Goal: Task Accomplishment & Management: Complete application form

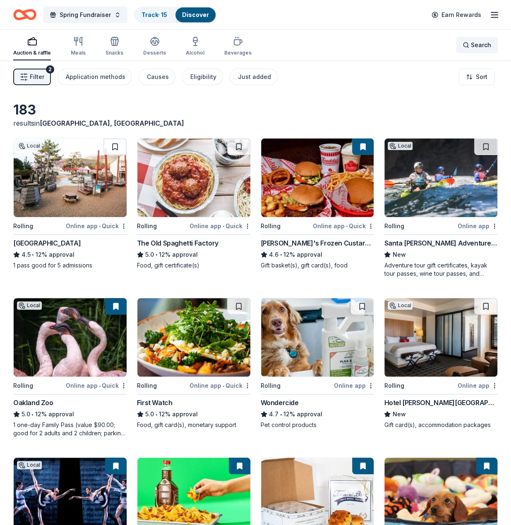
click at [471, 48] on span "Search" at bounding box center [481, 45] width 20 height 10
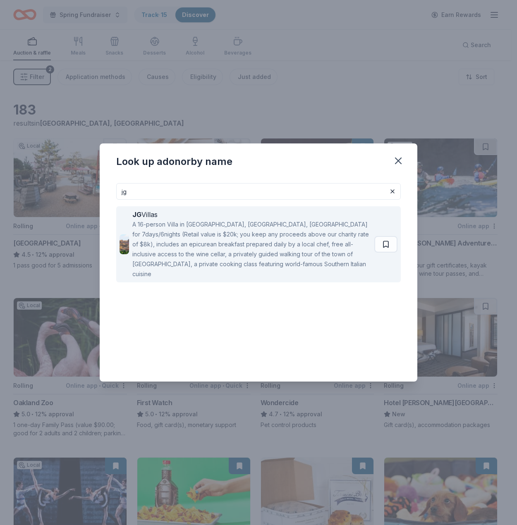
type input "jg"
click at [185, 210] on div "JG Villas" at bounding box center [251, 215] width 239 height 10
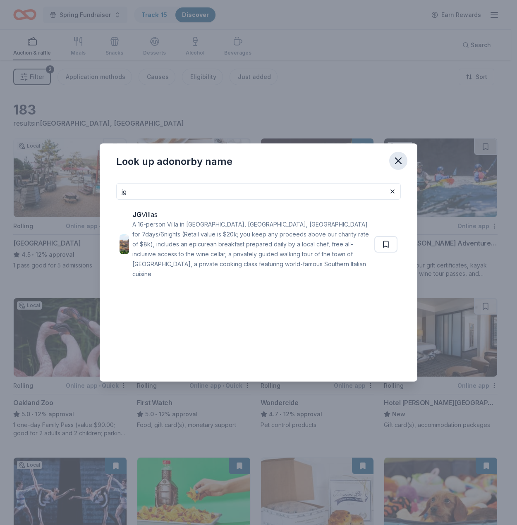
click at [398, 158] on icon "button" at bounding box center [398, 161] width 12 height 12
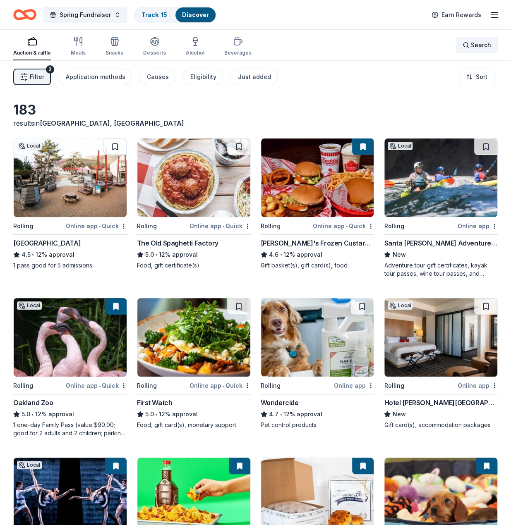
click at [476, 41] on span "Search" at bounding box center [481, 45] width 20 height 10
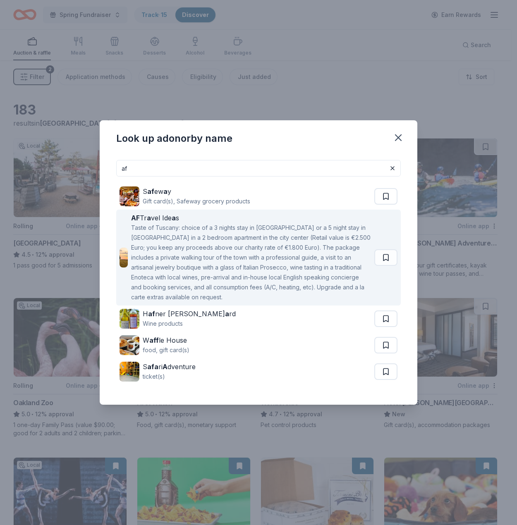
type input "af"
click at [215, 252] on div "Taste of Tuscany: choice of a 3 nights stay in Florence or a 5 night stay in Co…" at bounding box center [251, 262] width 240 height 79
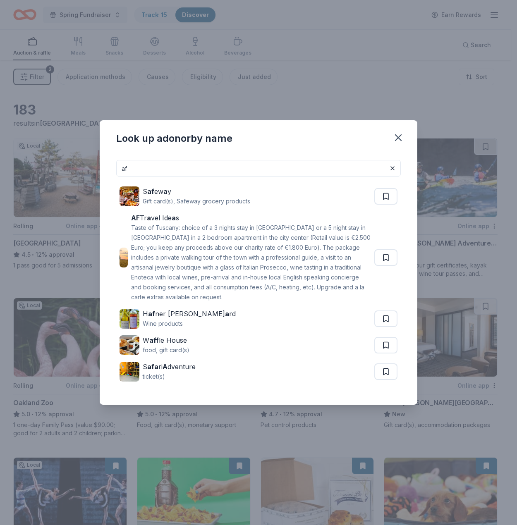
click at [280, 169] on input "af" at bounding box center [258, 168] width 285 height 17
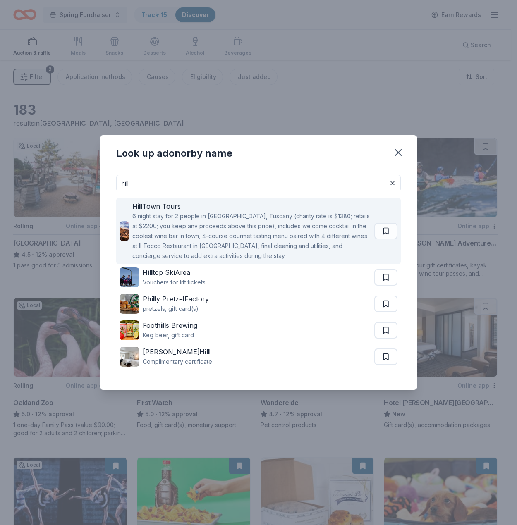
click at [258, 208] on div "Hill Town Tours" at bounding box center [251, 206] width 239 height 10
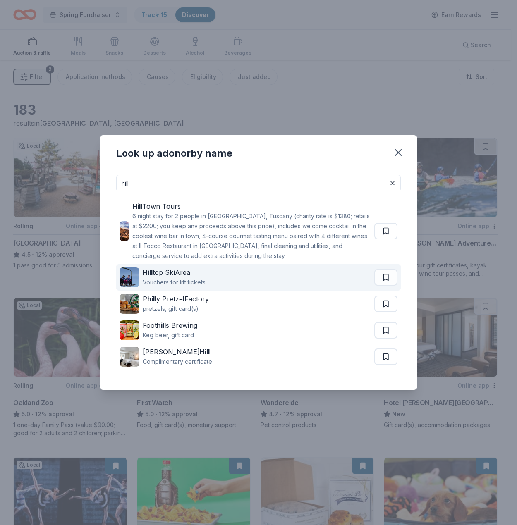
click at [217, 273] on div "Hill top Sk i Area Vouchers for lift tickets" at bounding box center [247, 277] width 255 height 26
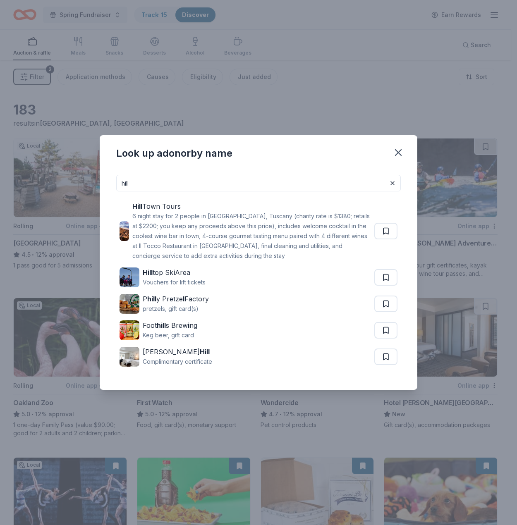
click at [308, 182] on input "hill" at bounding box center [258, 183] width 285 height 17
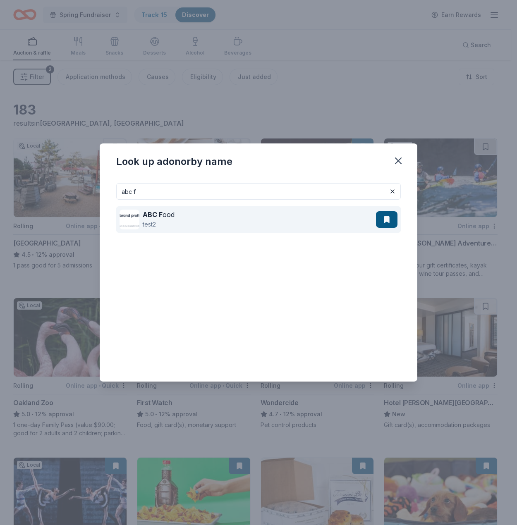
click at [300, 216] on div "ABC F ood test2" at bounding box center [248, 219] width 256 height 26
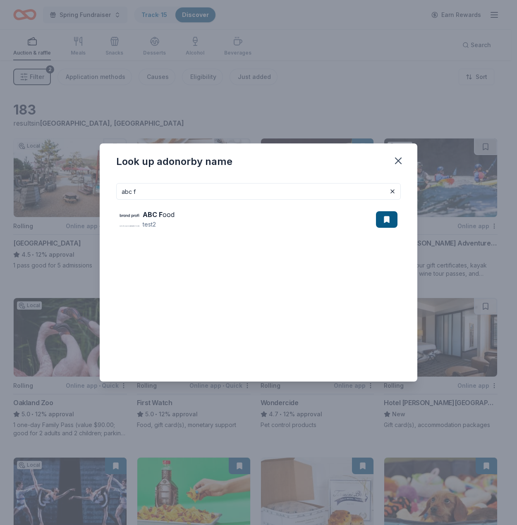
click at [263, 192] on input "abc f" at bounding box center [258, 191] width 285 height 17
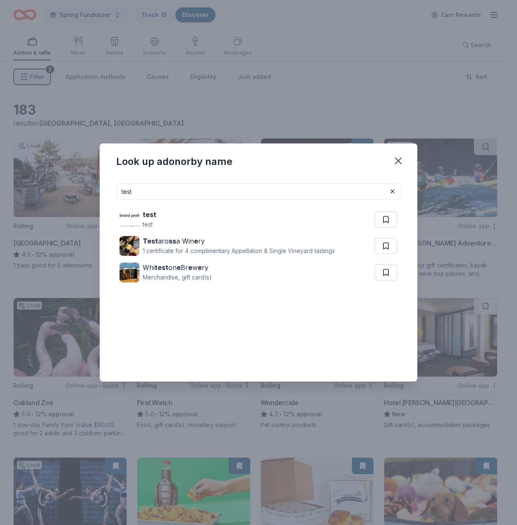
type input "test"
click at [200, 218] on div "test test" at bounding box center [247, 219] width 255 height 26
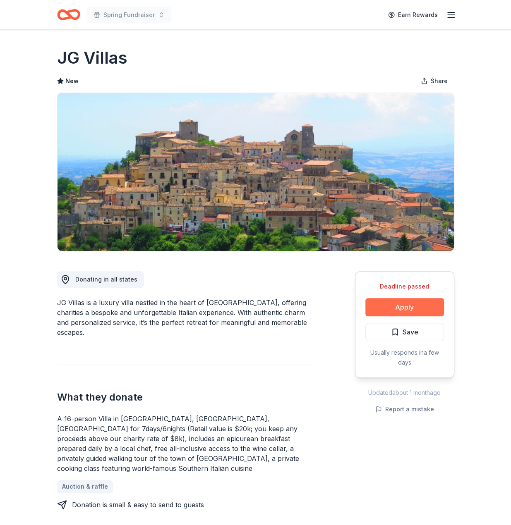
click at [415, 312] on button "Apply" at bounding box center [404, 307] width 79 height 18
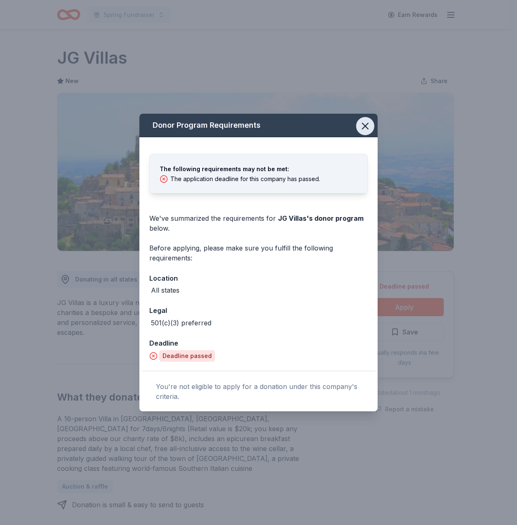
click at [367, 127] on icon "button" at bounding box center [365, 126] width 6 height 6
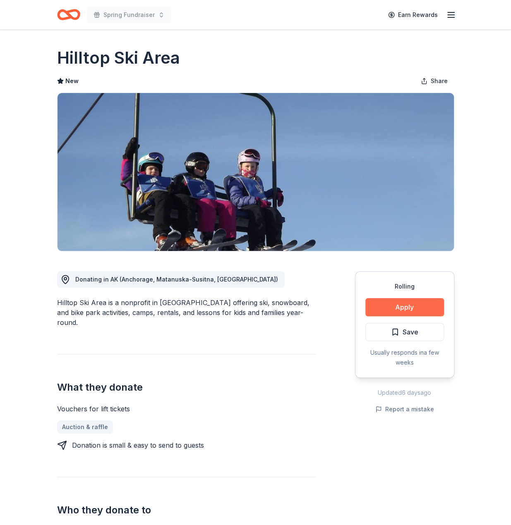
click at [409, 309] on button "Apply" at bounding box center [404, 307] width 79 height 18
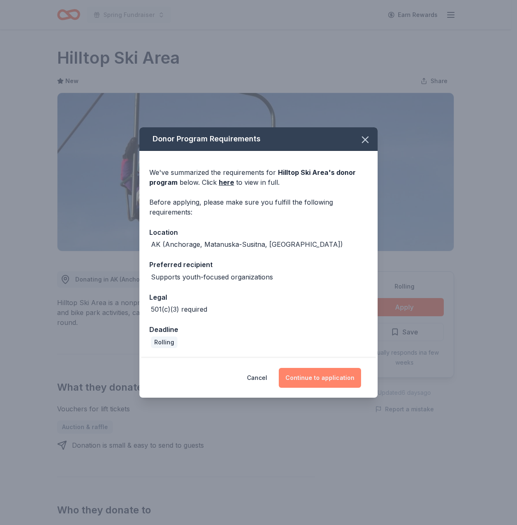
click at [300, 373] on button "Continue to application" at bounding box center [320, 378] width 82 height 20
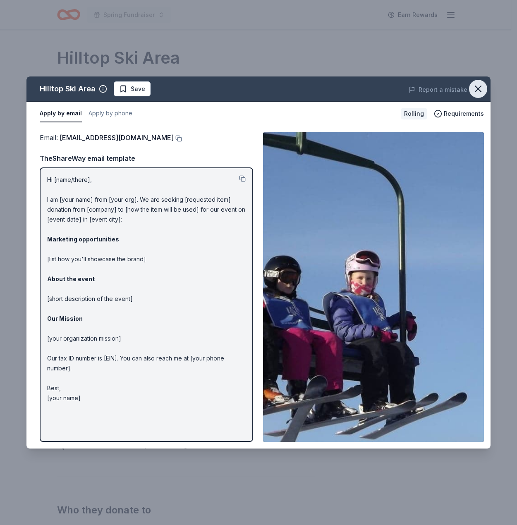
click at [474, 89] on icon "button" at bounding box center [478, 89] width 12 height 12
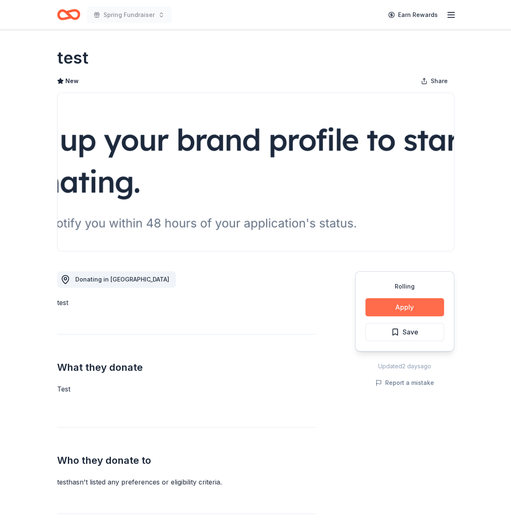
click at [416, 307] on button "Apply" at bounding box center [404, 307] width 79 height 18
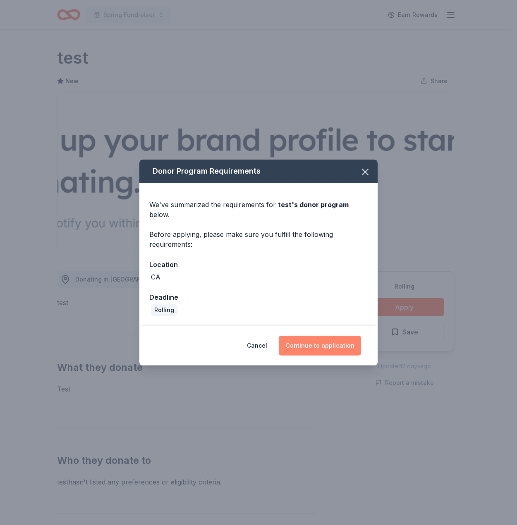
click at [347, 343] on button "Continue to application" at bounding box center [320, 346] width 82 height 20
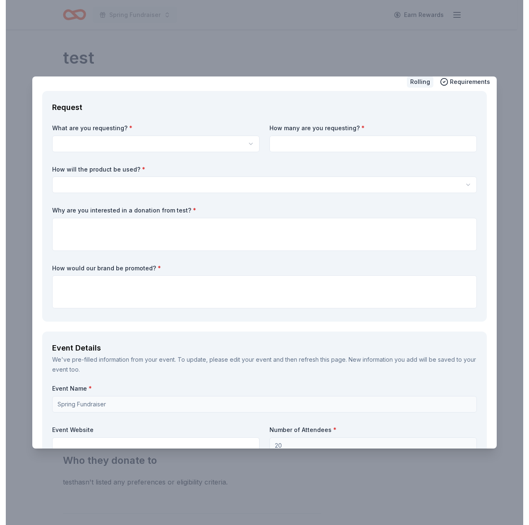
scroll to position [83, 0]
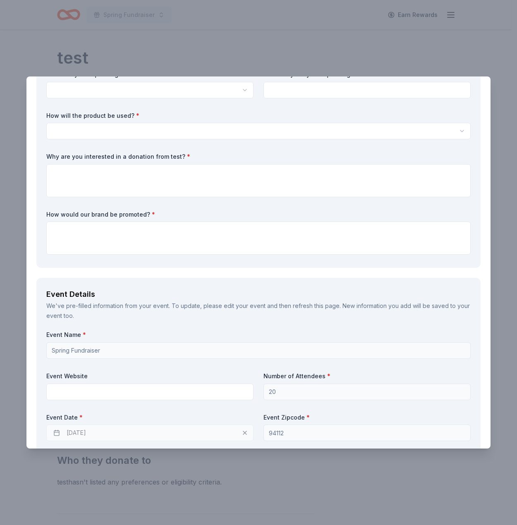
click at [81, 311] on div "We've pre-filled information from your event. To update, please edit your event…" at bounding box center [258, 311] width 424 height 20
